Goal: Task Accomplishment & Management: Manage account settings

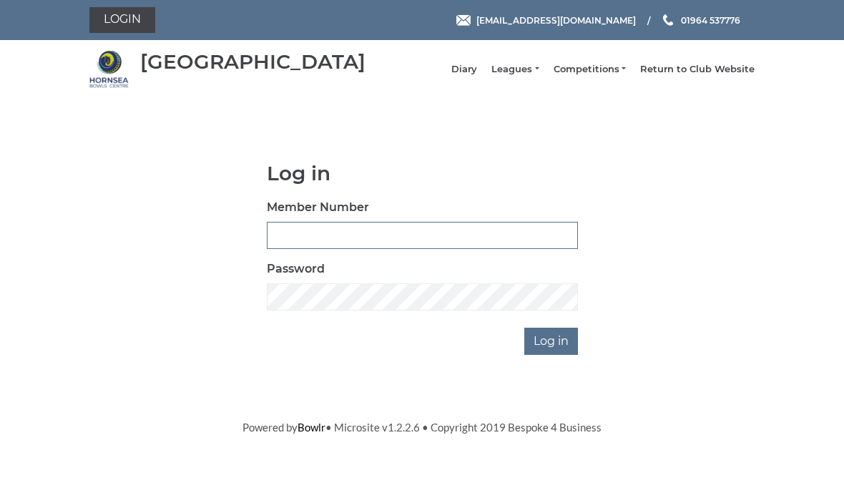
click at [487, 249] on input "Member Number" at bounding box center [422, 235] width 311 height 27
type input "1072"
click at [553, 355] on input "Log in" at bounding box center [551, 341] width 54 height 27
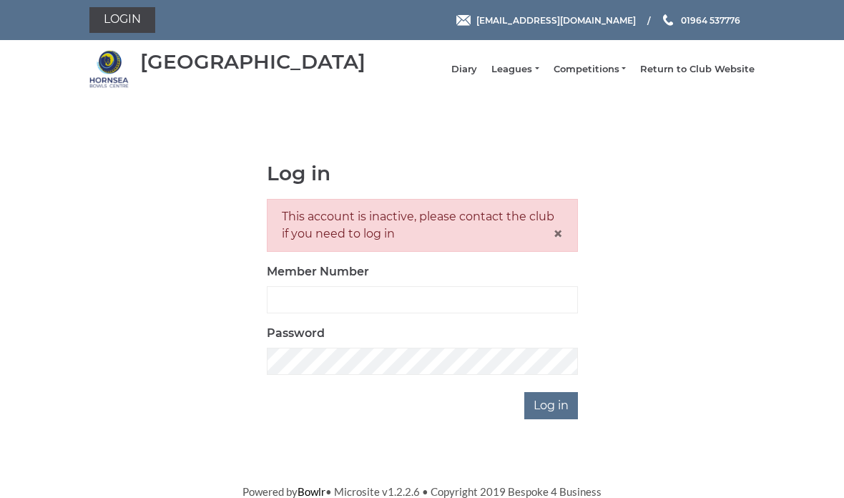
click at [294, 313] on input "Member Number" at bounding box center [422, 299] width 311 height 27
type input "1071"
click at [547, 415] on input "Log in" at bounding box center [551, 405] width 54 height 27
